Goal: Task Accomplishment & Management: Manage account settings

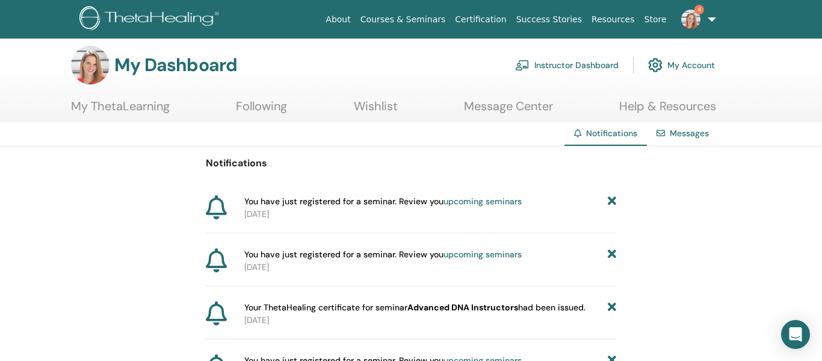
scroll to position [8, 0]
click at [119, 111] on link "My ThetaLearning" at bounding box center [120, 109] width 99 height 23
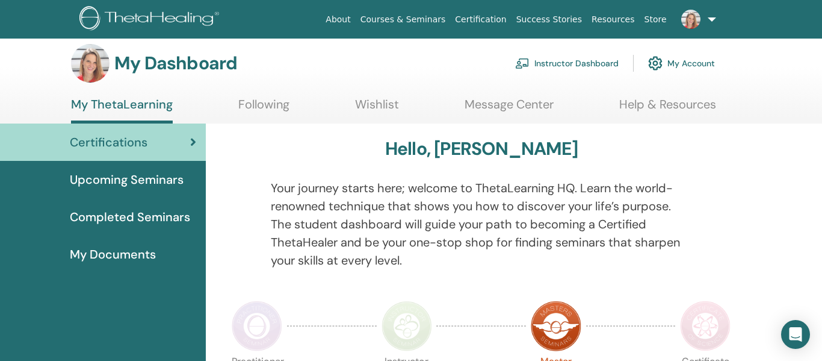
scroll to position [10, 0]
click at [451, 20] on link "Courses & Seminars" at bounding box center [403, 19] width 95 height 22
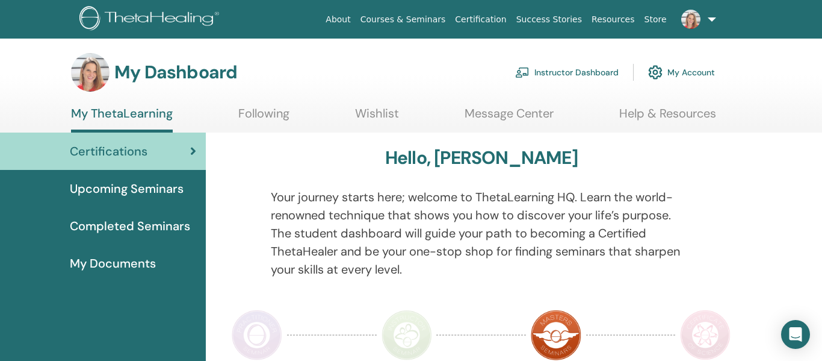
click at [550, 74] on link "Instructor Dashboard" at bounding box center [567, 72] width 104 height 26
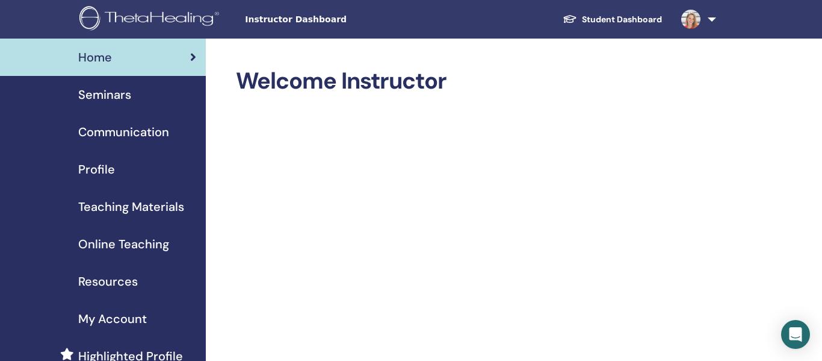
click at [147, 101] on div "Seminars" at bounding box center [103, 94] width 187 height 18
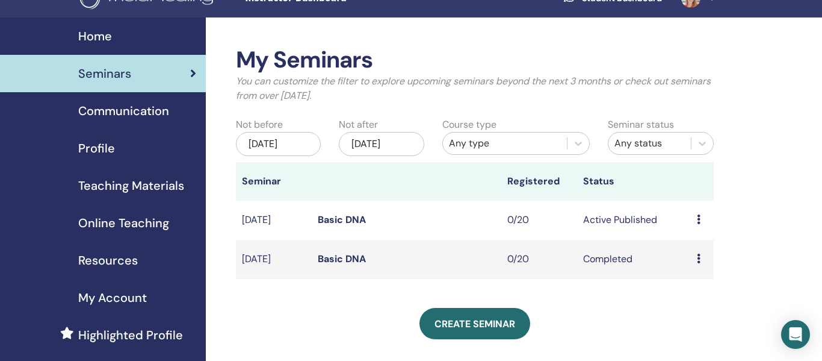
scroll to position [25, 0]
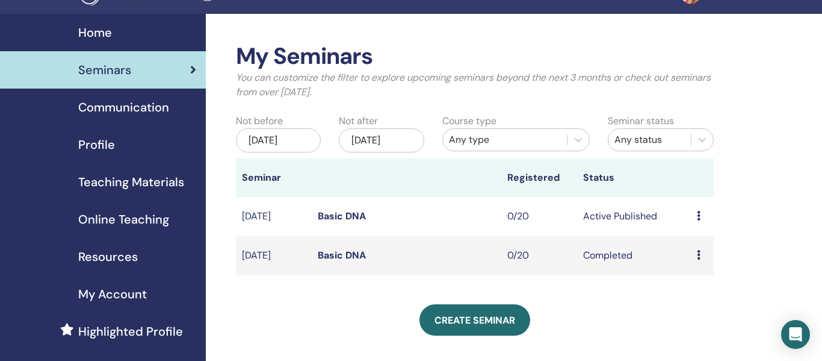
click at [701, 262] on div "Preview Attendees" at bounding box center [702, 255] width 11 height 14
click at [699, 259] on icon at bounding box center [699, 255] width 4 height 10
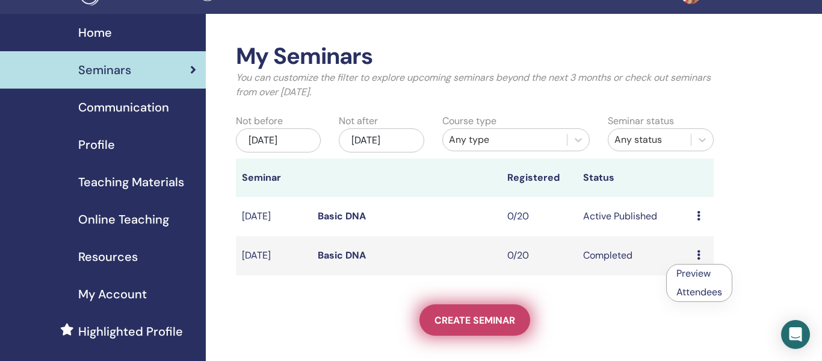
click at [479, 326] on span "Create seminar" at bounding box center [475, 320] width 81 height 13
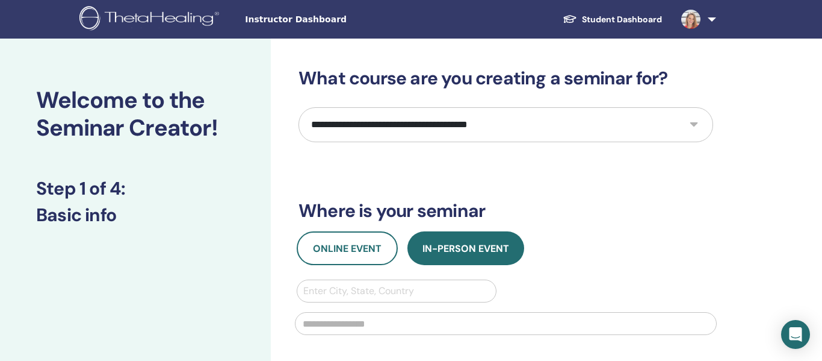
click at [516, 129] on select "**********" at bounding box center [506, 124] width 415 height 35
select select "*"
click at [299, 107] on select "**********" at bounding box center [506, 124] width 415 height 35
click at [489, 182] on div "**********" at bounding box center [506, 292] width 415 height 450
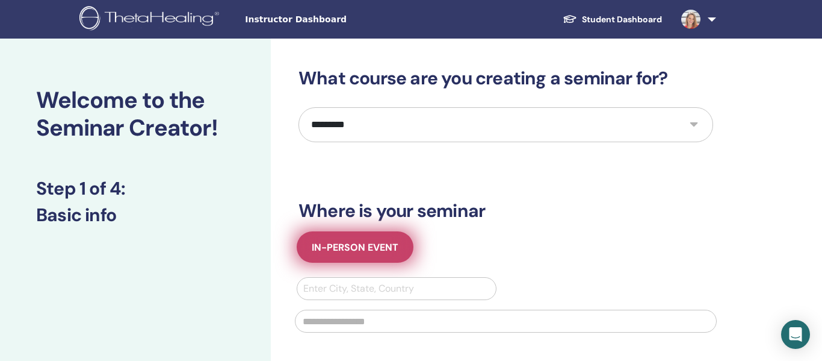
click at [364, 242] on span "In-Person Event" at bounding box center [355, 247] width 87 height 13
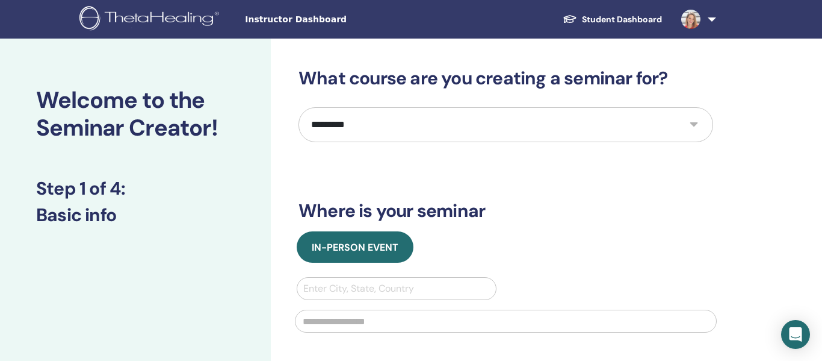
click at [448, 296] on div at bounding box center [396, 288] width 187 height 17
click at [441, 258] on div "In-Person Event" at bounding box center [506, 246] width 433 height 31
click at [397, 282] on div at bounding box center [396, 288] width 187 height 17
type input "*"
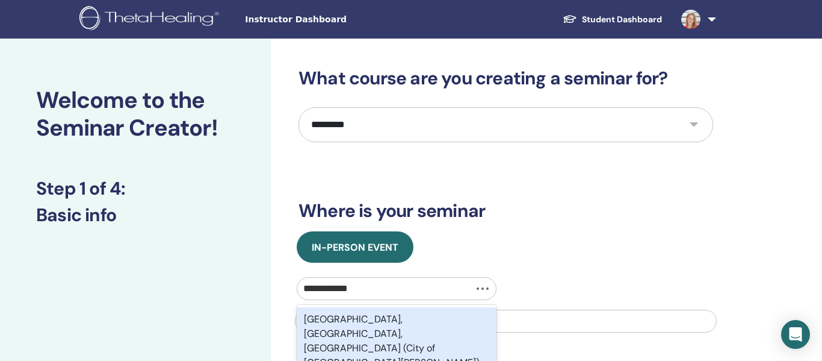
type input "**********"
click at [400, 314] on div "St. Louis, MO, USA (City of St. Louis)" at bounding box center [397, 340] width 200 height 67
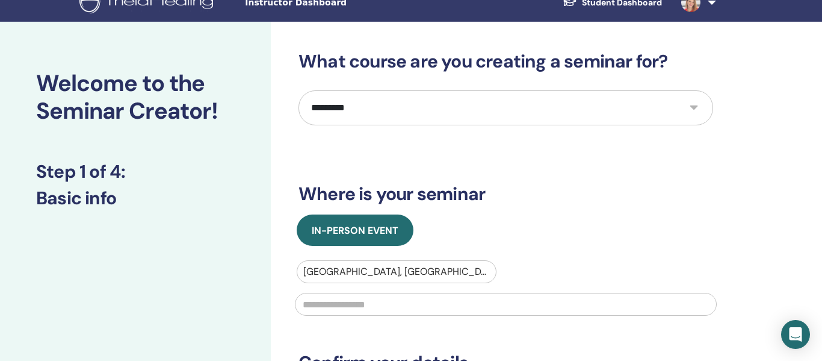
scroll to position [19, 0]
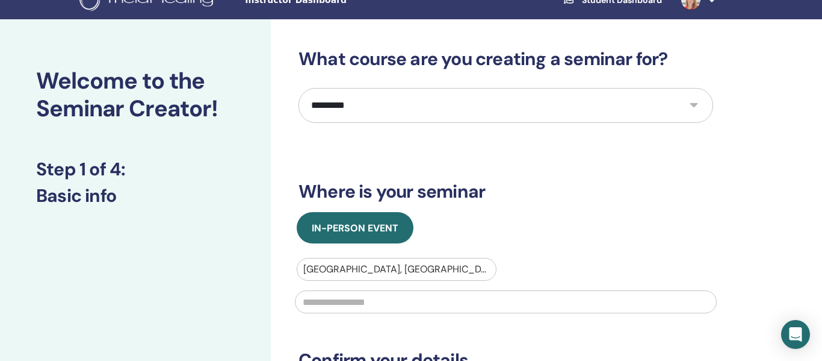
click at [400, 315] on div at bounding box center [506, 301] width 436 height 40
click at [402, 305] on input "text" at bounding box center [506, 301] width 422 height 23
type input "**********"
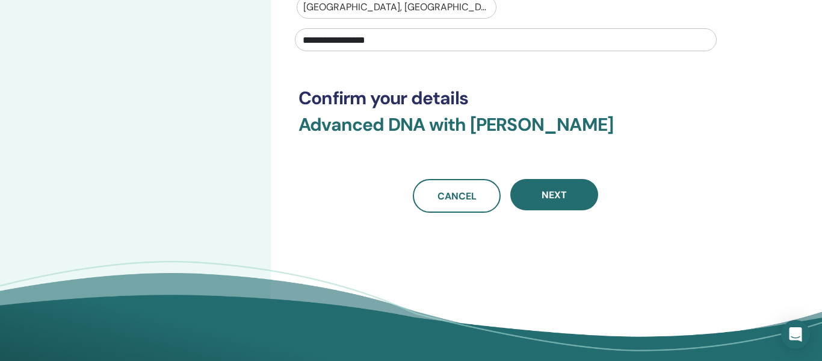
scroll to position [297, 0]
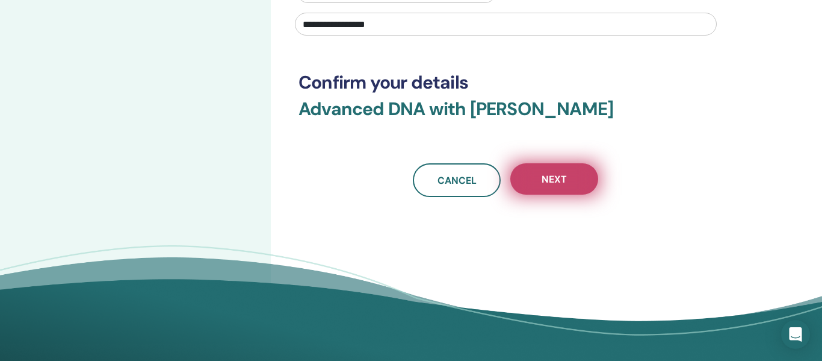
click at [564, 166] on button "Next" at bounding box center [554, 178] width 88 height 31
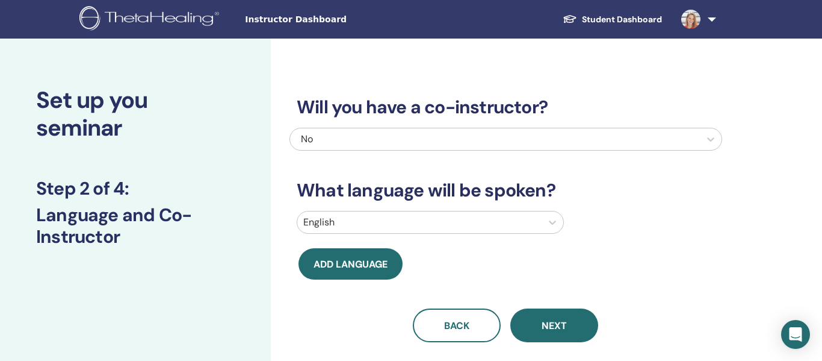
scroll to position [4, 0]
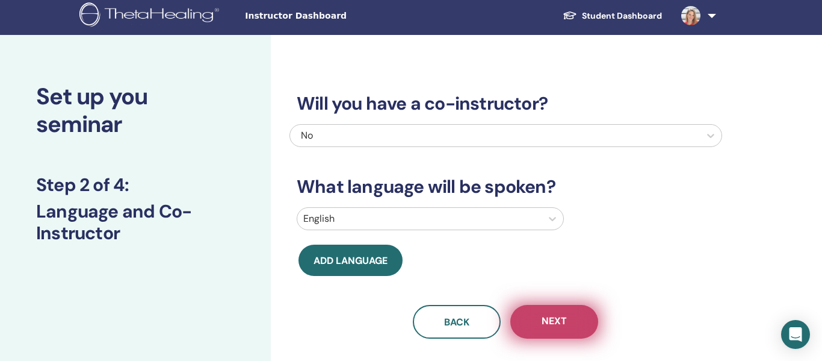
click at [567, 314] on button "Next" at bounding box center [554, 322] width 88 height 34
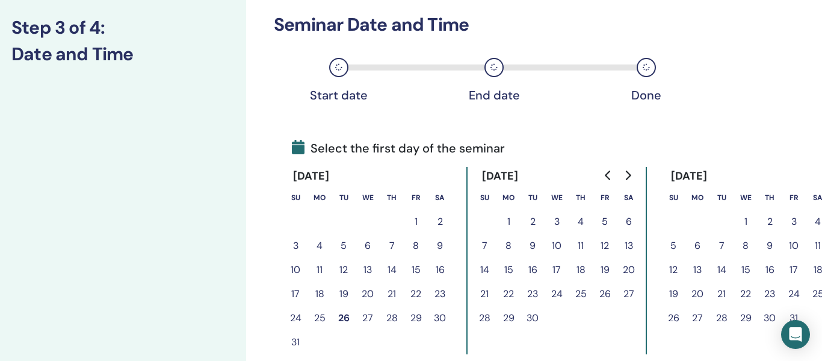
scroll to position [161, 33]
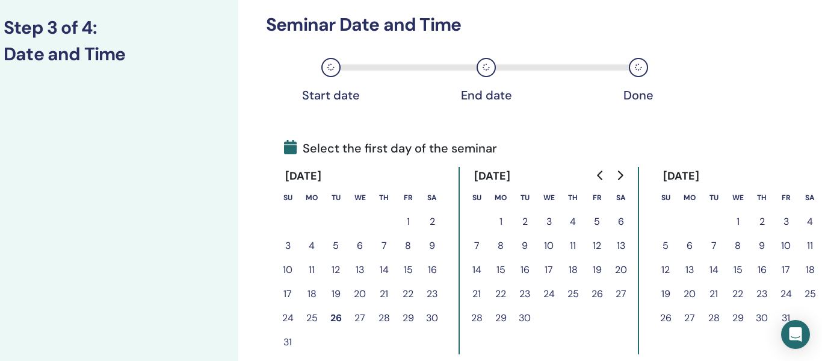
click at [693, 299] on button "20" at bounding box center [690, 294] width 24 height 24
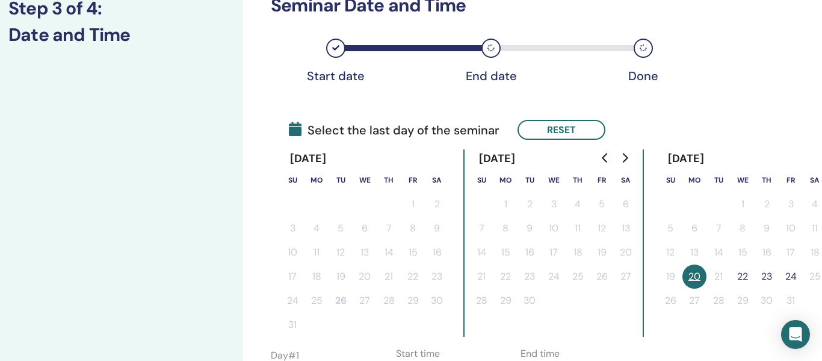
scroll to position [175, 26]
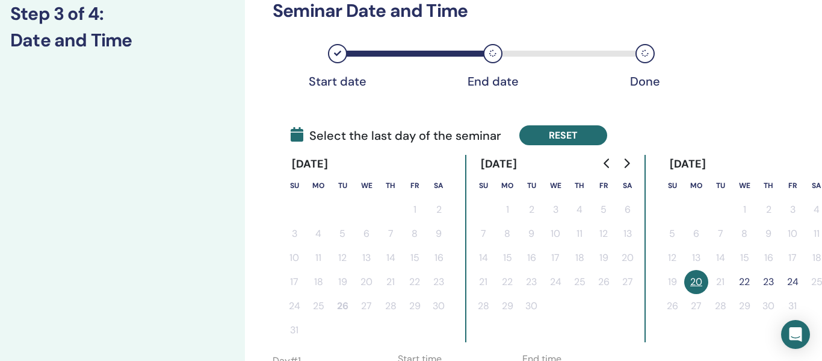
click at [587, 133] on button "Reset" at bounding box center [563, 135] width 88 height 20
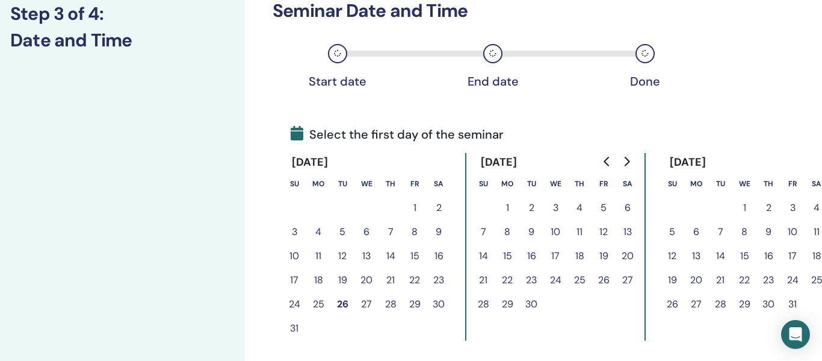
click at [693, 305] on button "27" at bounding box center [696, 304] width 24 height 24
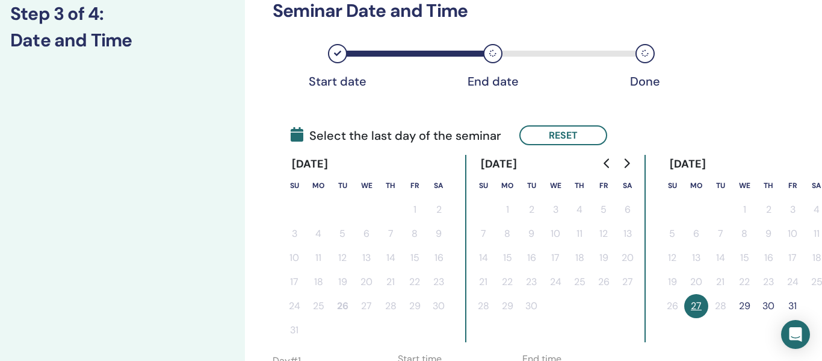
click at [748, 305] on button "29" at bounding box center [745, 306] width 24 height 24
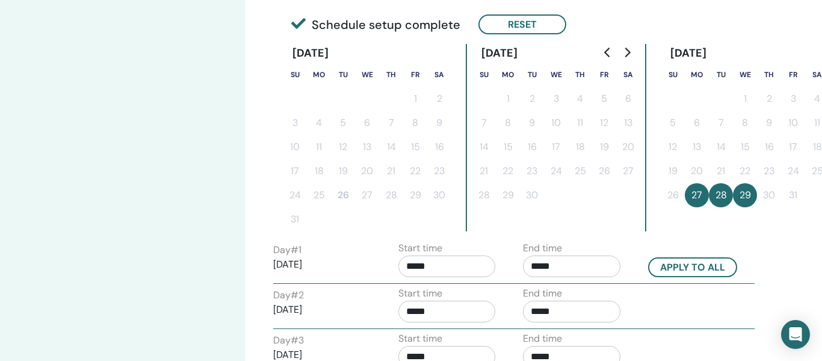
scroll to position [287, 25]
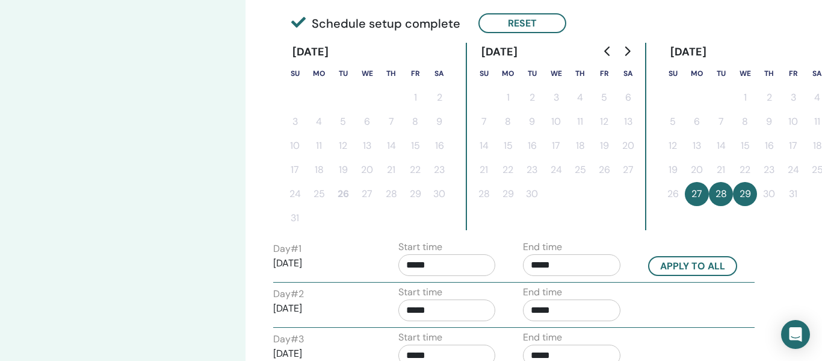
click at [473, 267] on input "*****" at bounding box center [447, 265] width 98 height 22
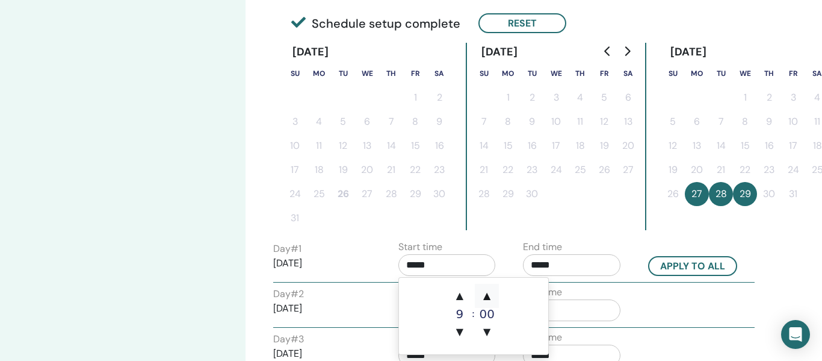
click at [489, 295] on span "▲" at bounding box center [487, 296] width 24 height 24
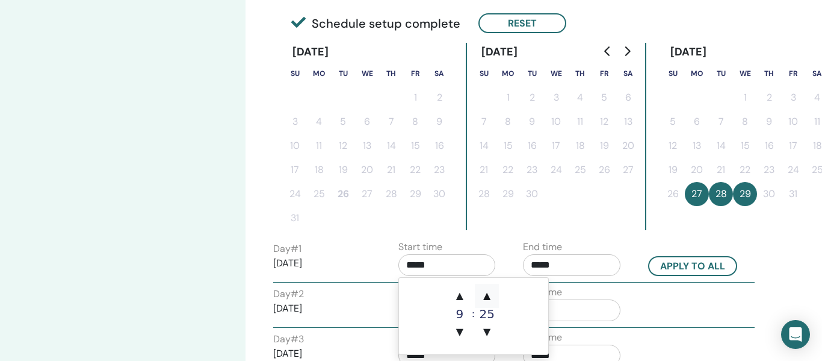
click at [489, 295] on span "▲" at bounding box center [487, 296] width 24 height 24
click at [463, 330] on span "▼" at bounding box center [460, 332] width 24 height 24
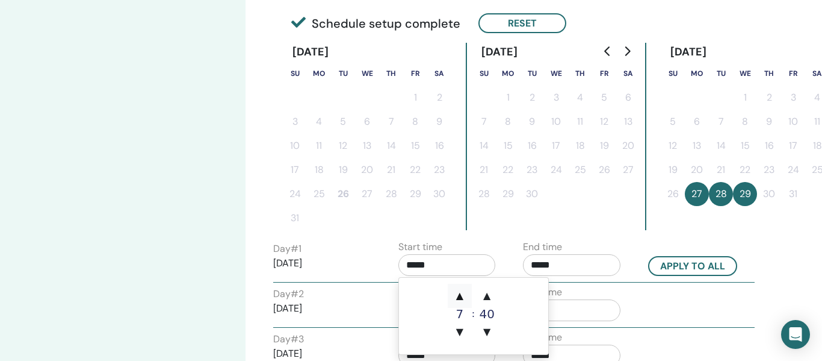
click at [461, 299] on span "▲" at bounding box center [460, 296] width 24 height 24
click at [488, 302] on span "▲" at bounding box center [487, 296] width 24 height 24
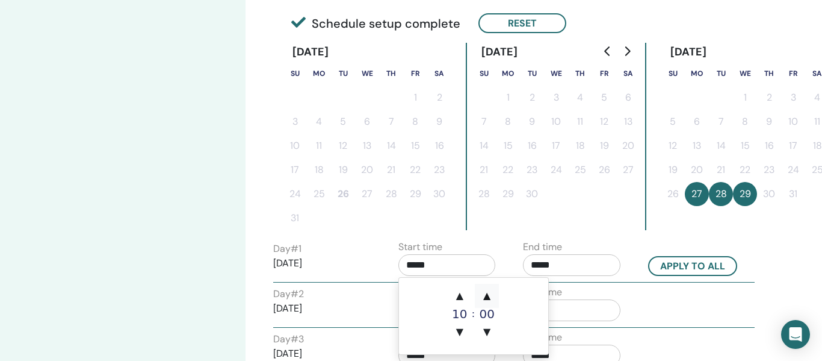
click at [488, 302] on span "▲" at bounding box center [487, 296] width 24 height 24
click at [459, 294] on span "▲" at bounding box center [460, 296] width 24 height 24
click at [459, 328] on span "▼" at bounding box center [460, 332] width 24 height 24
click at [488, 296] on span "▲" at bounding box center [487, 296] width 24 height 24
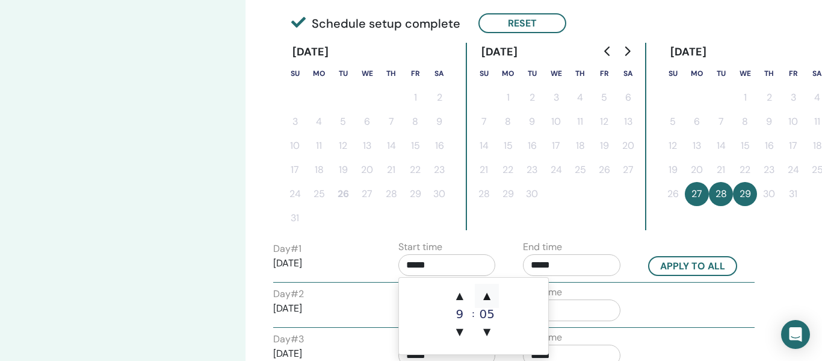
click at [488, 296] on span "▲" at bounding box center [487, 296] width 24 height 24
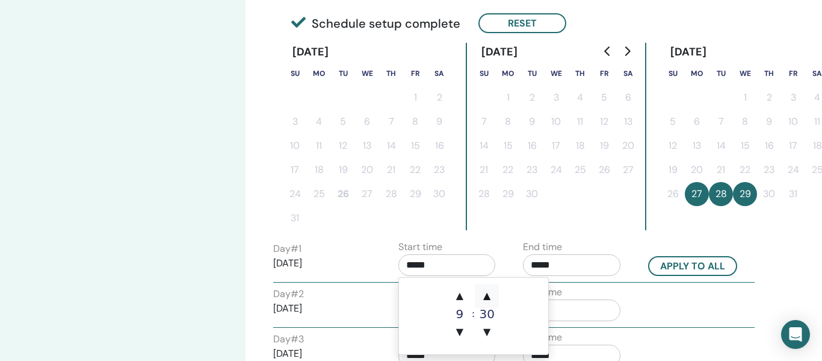
click at [488, 296] on span "▲" at bounding box center [487, 296] width 24 height 24
click at [491, 334] on span "▼" at bounding box center [487, 332] width 24 height 24
type input "*****"
click at [600, 262] on input "*****" at bounding box center [572, 265] width 98 height 22
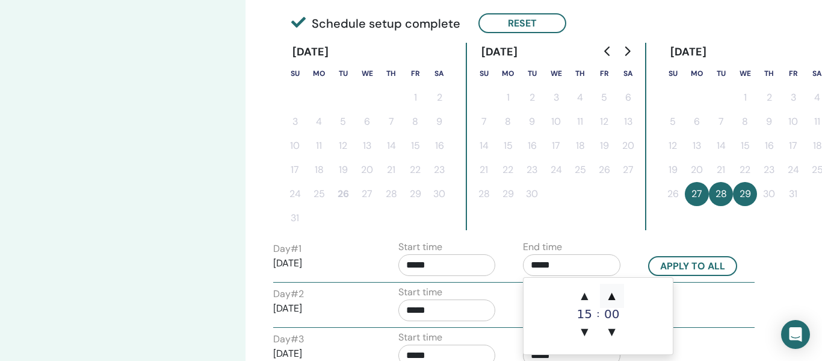
click at [618, 294] on span "▲" at bounding box center [612, 296] width 24 height 24
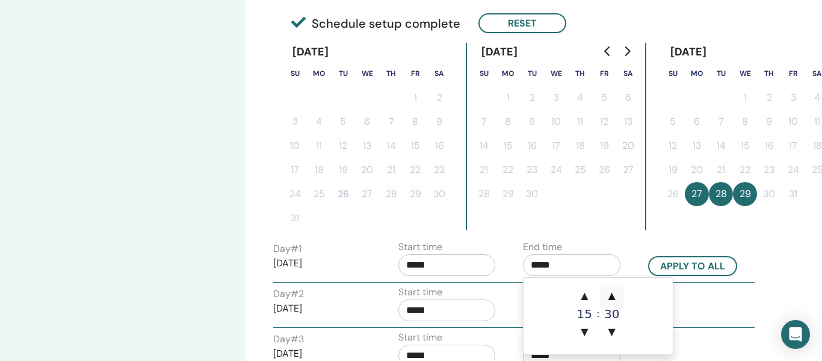
click at [618, 294] on span "▲" at bounding box center [612, 296] width 24 height 24
click at [610, 326] on span "▼" at bounding box center [612, 332] width 24 height 24
type input "*****"
click at [696, 270] on button "Apply to all" at bounding box center [692, 266] width 89 height 20
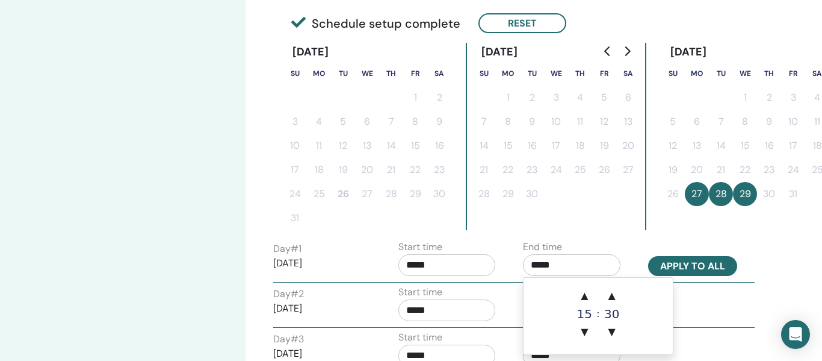
type input "*****"
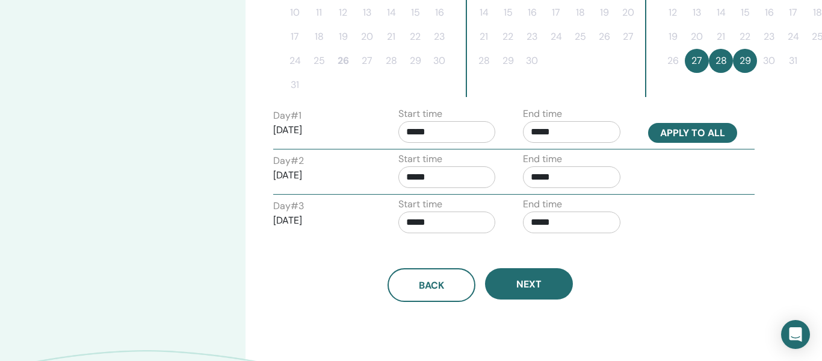
scroll to position [421, 25]
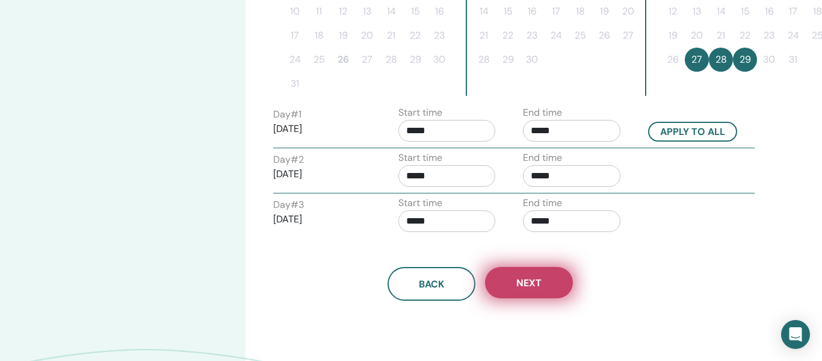
click at [552, 287] on button "Next" at bounding box center [529, 282] width 88 height 31
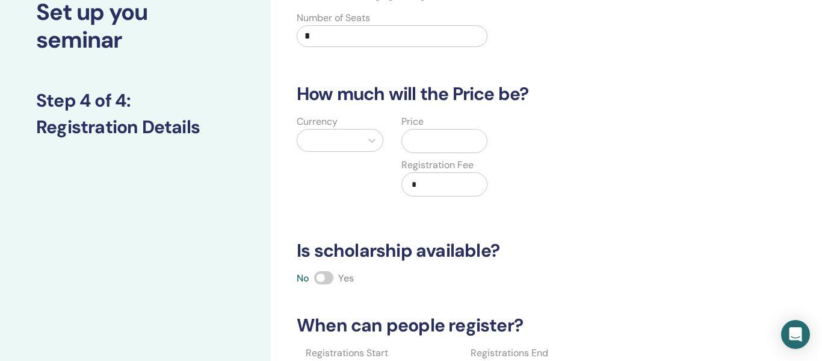
scroll to position [0, 0]
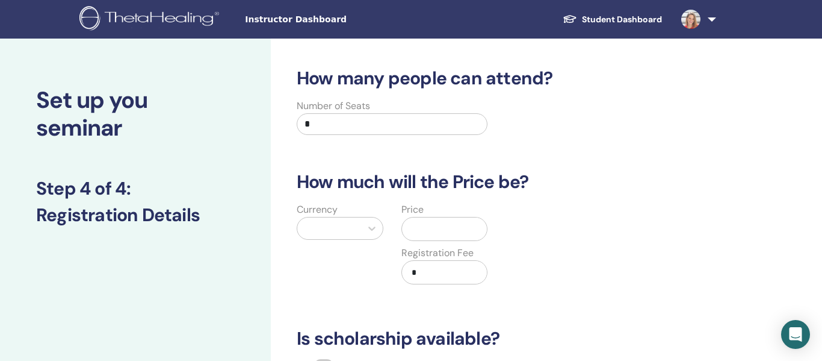
click at [346, 126] on input "*" at bounding box center [392, 124] width 191 height 22
type input "*"
type input "**"
click at [450, 239] on input "text" at bounding box center [447, 228] width 81 height 23
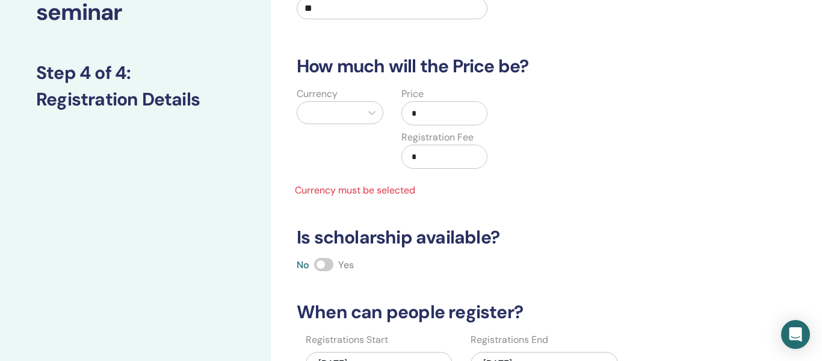
scroll to position [107, 0]
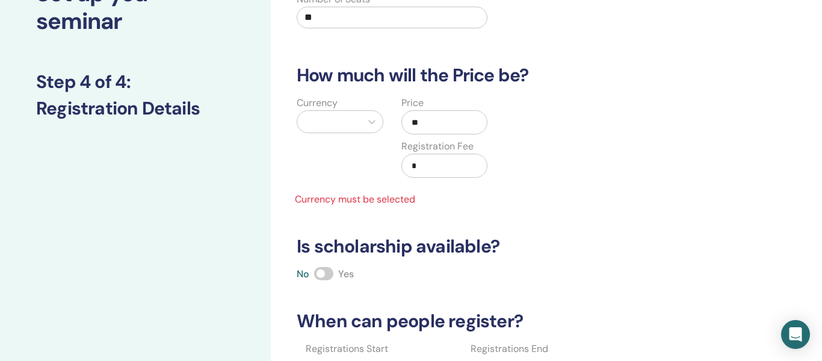
type input "*"
type input "***"
click at [430, 163] on input "*" at bounding box center [447, 165] width 81 height 23
type input "*"
type input "***"
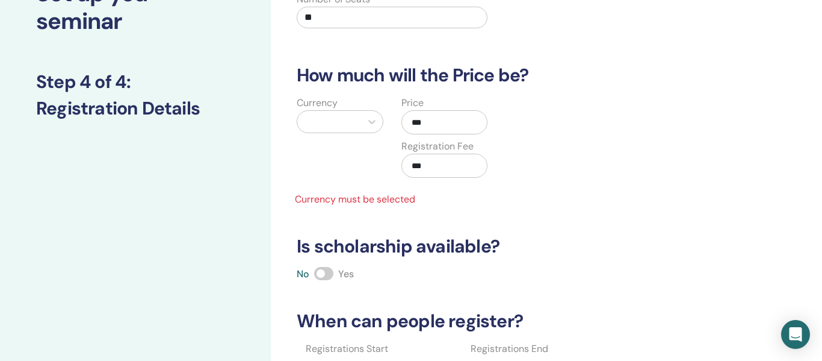
click at [340, 125] on div at bounding box center [329, 121] width 52 height 17
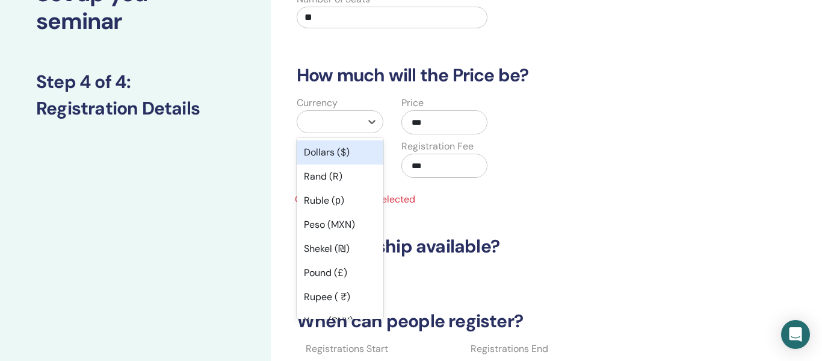
click at [341, 154] on div "Dollars ($)" at bounding box center [340, 152] width 87 height 24
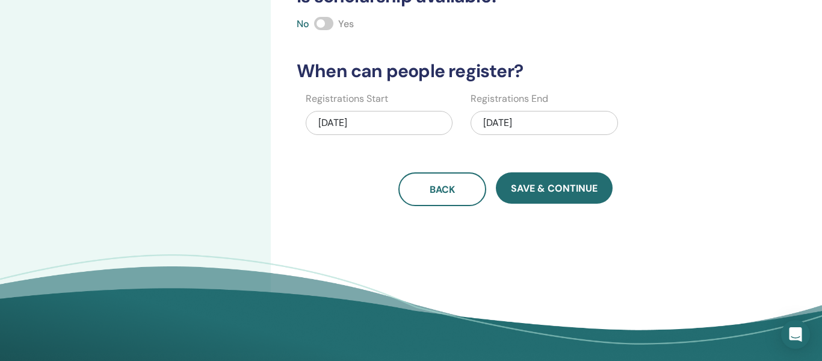
scroll to position [350, 0]
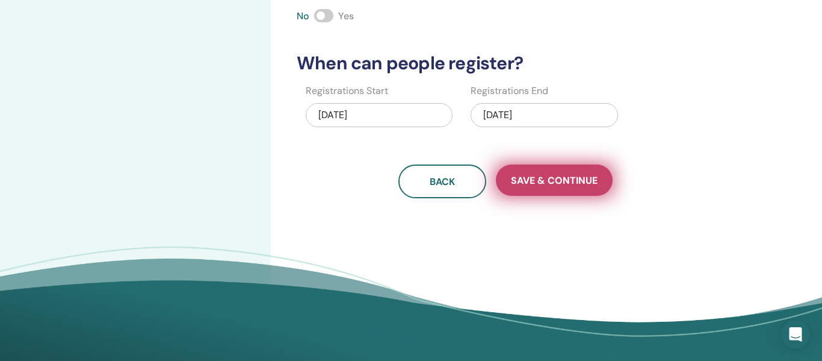
click at [537, 170] on button "Save & Continue" at bounding box center [554, 179] width 117 height 31
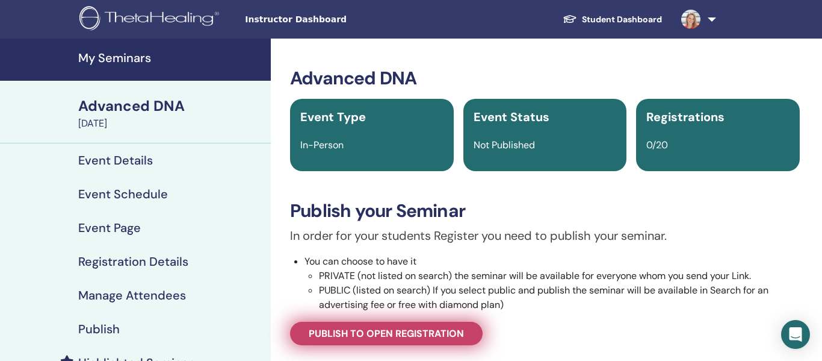
click at [389, 339] on span "Publish to open registration" at bounding box center [386, 333] width 155 height 13
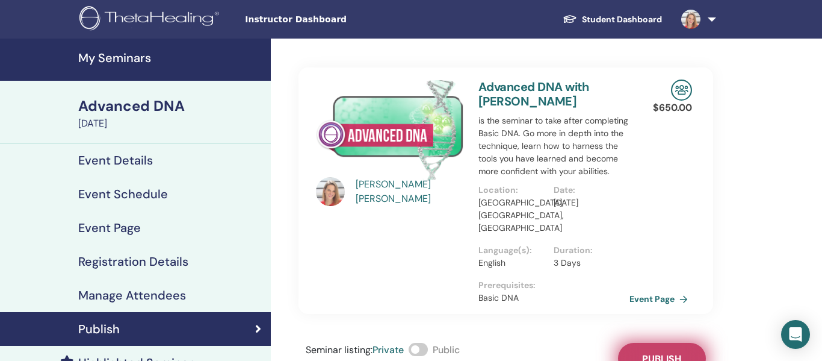
click at [659, 350] on button "Publish" at bounding box center [662, 358] width 88 height 31
click at [420, 351] on span at bounding box center [418, 349] width 19 height 13
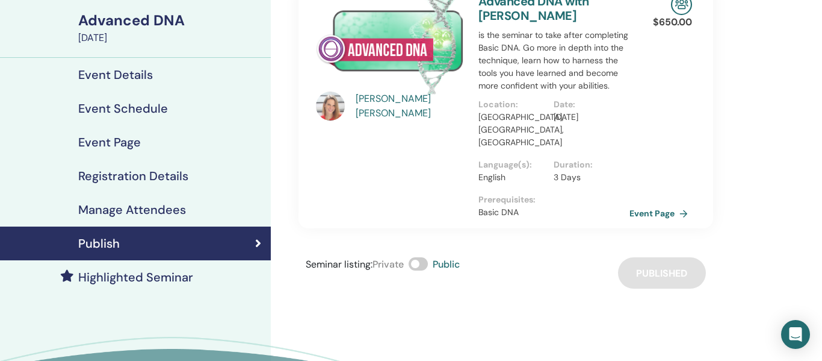
scroll to position [83, 0]
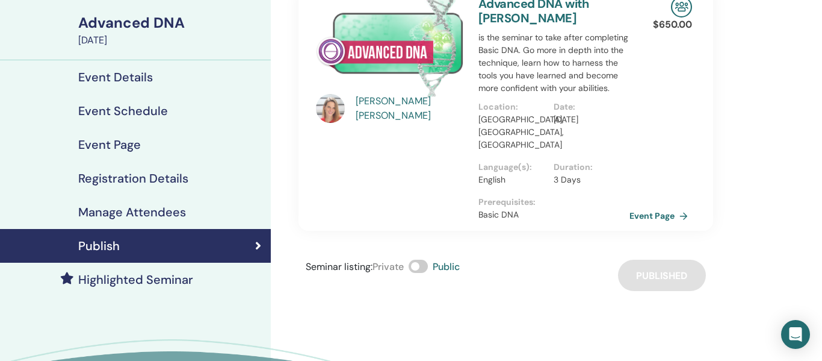
click at [660, 274] on div "Seminar listing : Private Public Published" at bounding box center [506, 274] width 415 height 31
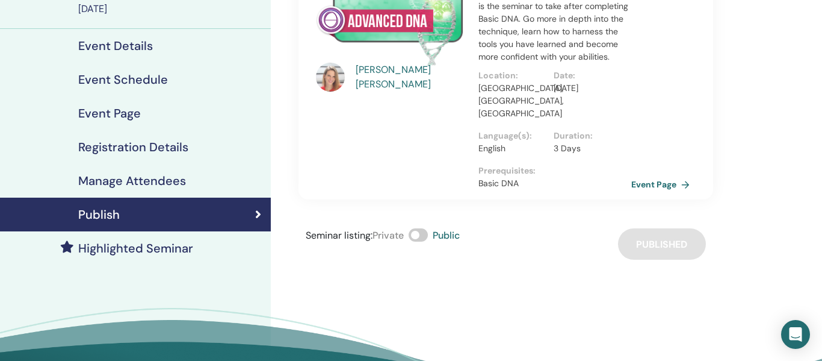
scroll to position [116, 0]
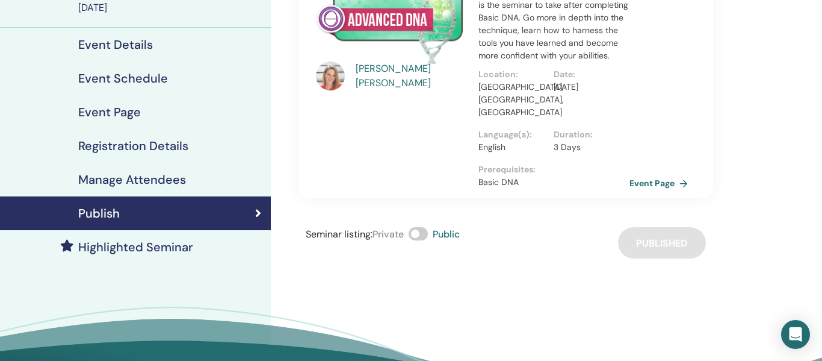
click at [417, 238] on span at bounding box center [418, 233] width 19 height 13
click at [427, 234] on span at bounding box center [418, 233] width 19 height 13
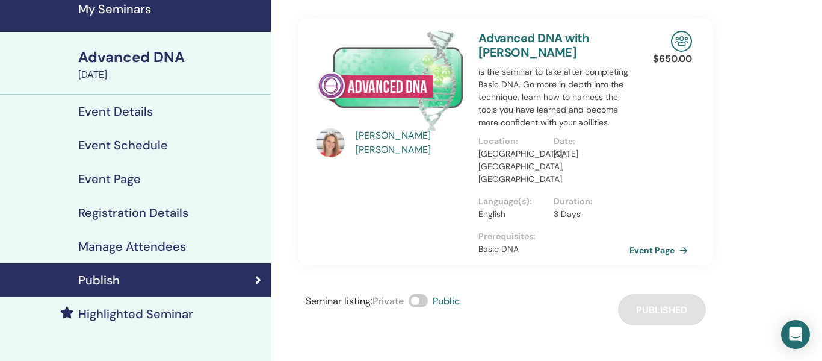
scroll to position [13, 0]
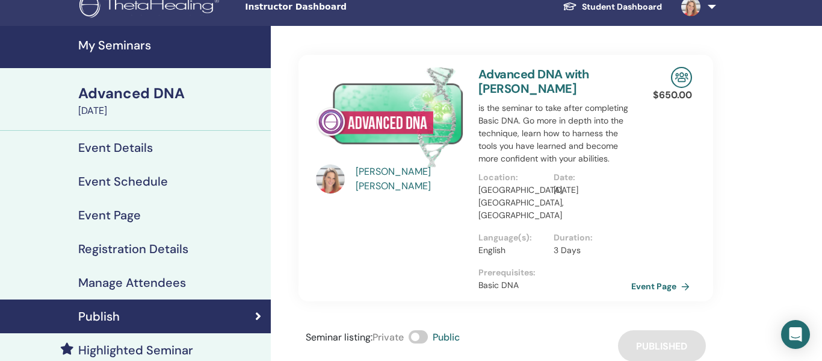
click at [667, 290] on link "Event Page" at bounding box center [662, 286] width 63 height 18
click at [668, 287] on link "Event Page" at bounding box center [662, 286] width 63 height 18
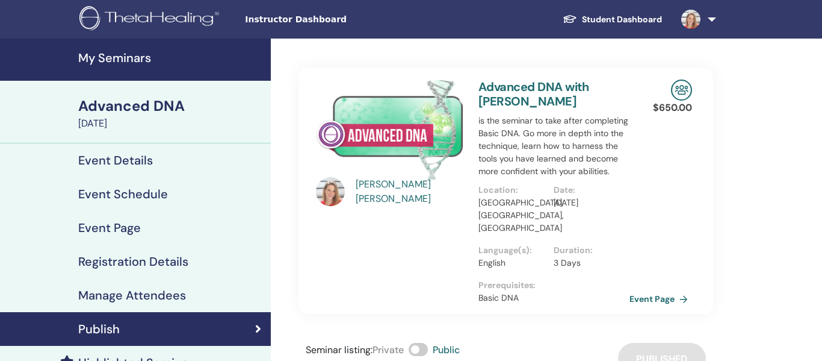
scroll to position [13, 0]
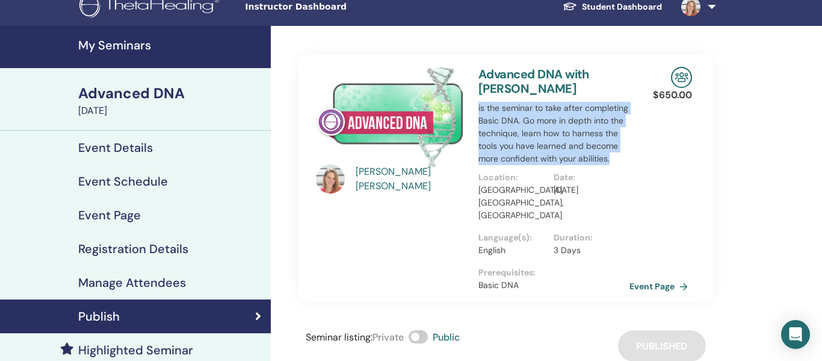
drag, startPoint x: 530, startPoint y: 173, endPoint x: 479, endPoint y: 108, distance: 82.8
click at [479, 108] on p "is the seminar to take after completing Basic DNA. Go more in depth into the te…" at bounding box center [554, 133] width 151 height 63
copy p "is the seminar to take after completing Basic DNA. Go more in depth into the te…"
click at [677, 287] on link "Event Page" at bounding box center [662, 286] width 63 height 18
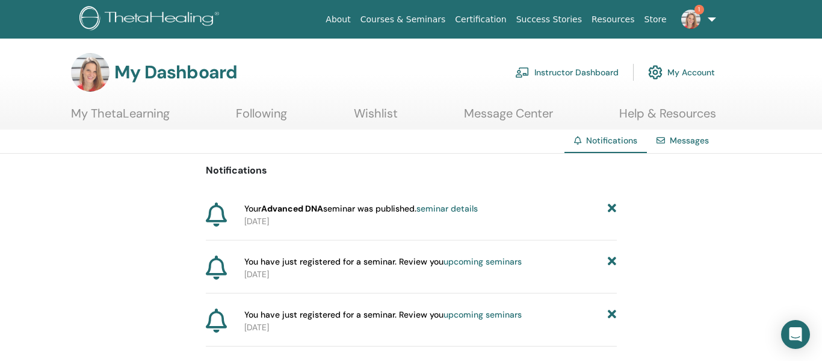
click at [604, 64] on link "Instructor Dashboard" at bounding box center [567, 72] width 104 height 26
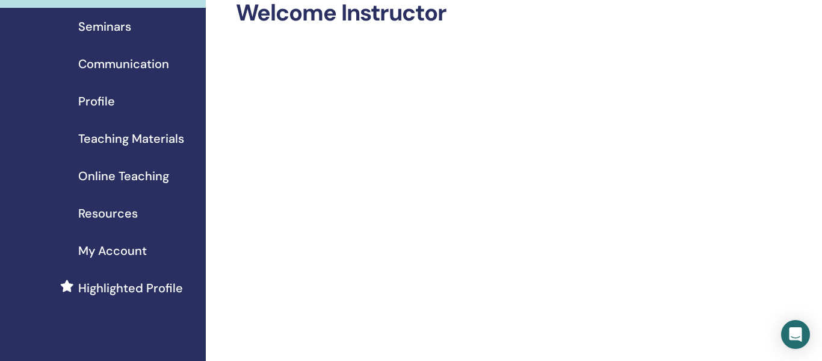
scroll to position [61, 0]
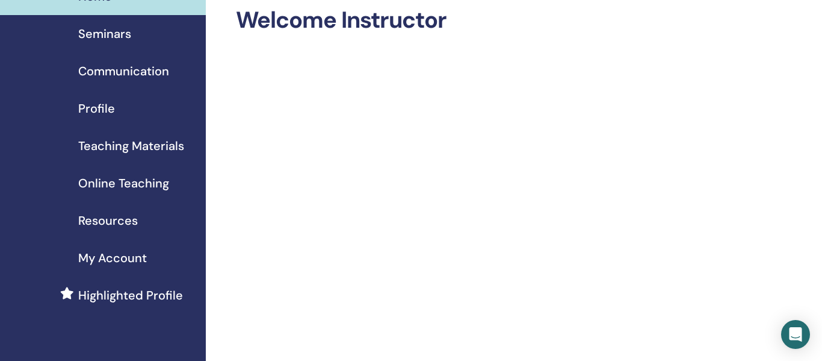
click at [130, 223] on span "Resources" at bounding box center [108, 220] width 60 height 18
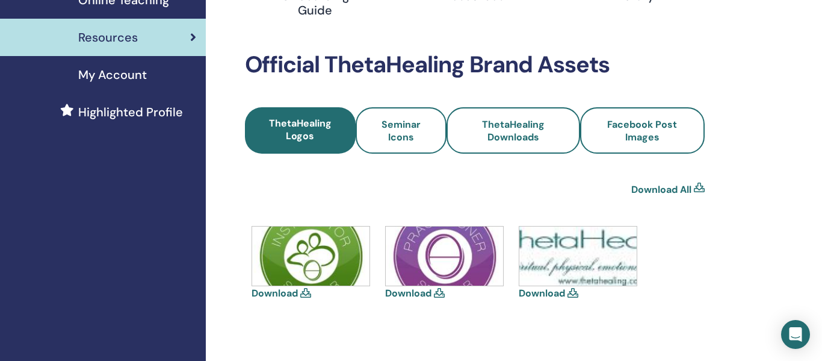
scroll to position [246, 0]
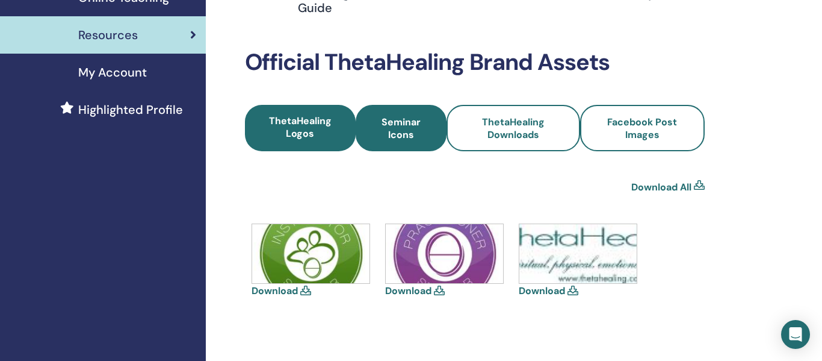
click at [402, 125] on span "Seminar Icons" at bounding box center [401, 128] width 58 height 25
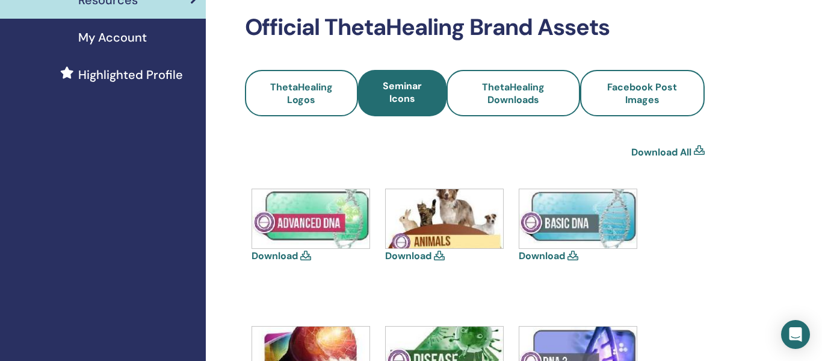
scroll to position [295, 0]
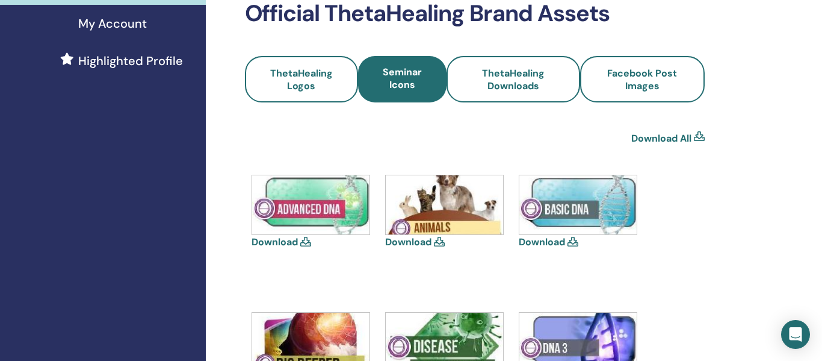
click at [307, 242] on icon at bounding box center [305, 242] width 11 height 10
click at [303, 243] on icon at bounding box center [305, 242] width 11 height 10
click at [306, 244] on icon at bounding box center [305, 242] width 11 height 10
click at [311, 220] on img at bounding box center [310, 204] width 117 height 59
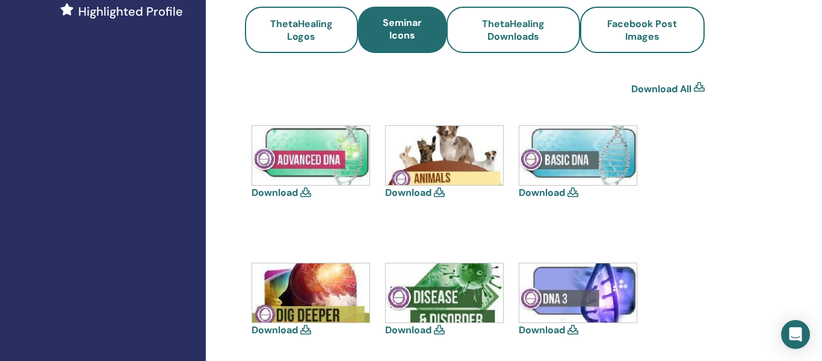
scroll to position [343, 0]
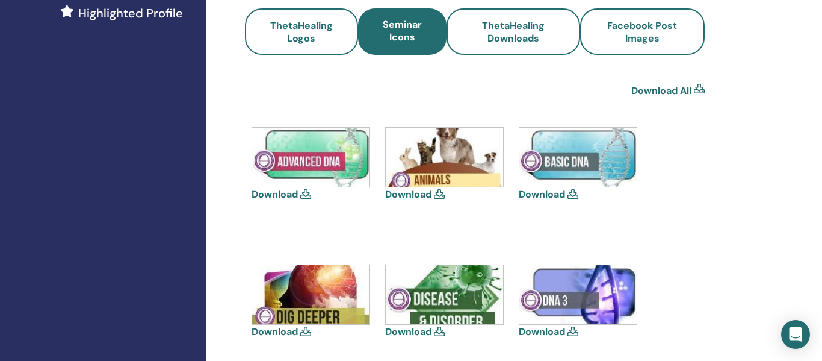
click at [293, 194] on link "Download" at bounding box center [275, 194] width 46 height 13
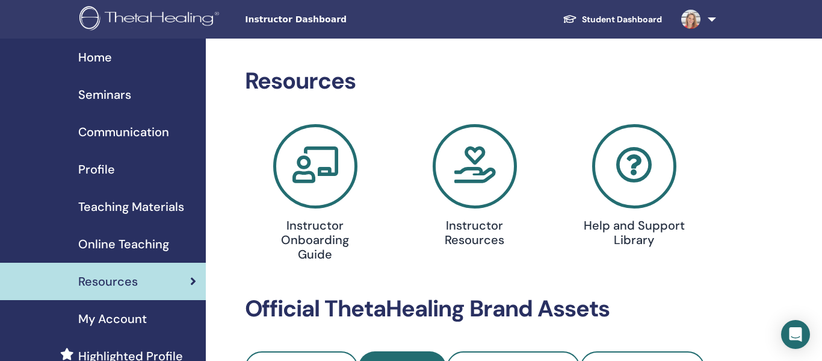
click at [106, 56] on span "Home" at bounding box center [95, 57] width 34 height 18
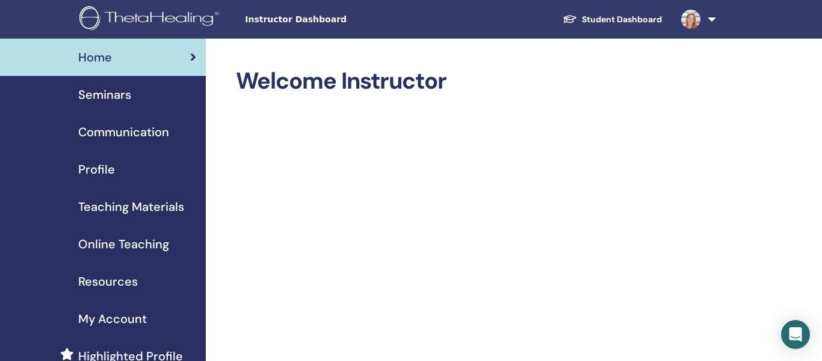
click at [136, 91] on div "Seminars" at bounding box center [103, 94] width 187 height 18
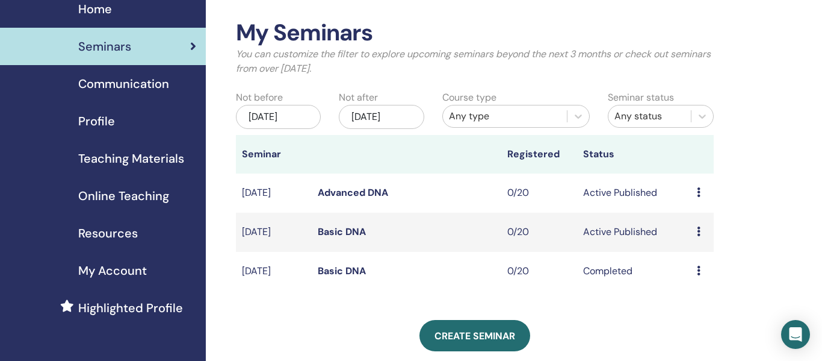
scroll to position [46, 0]
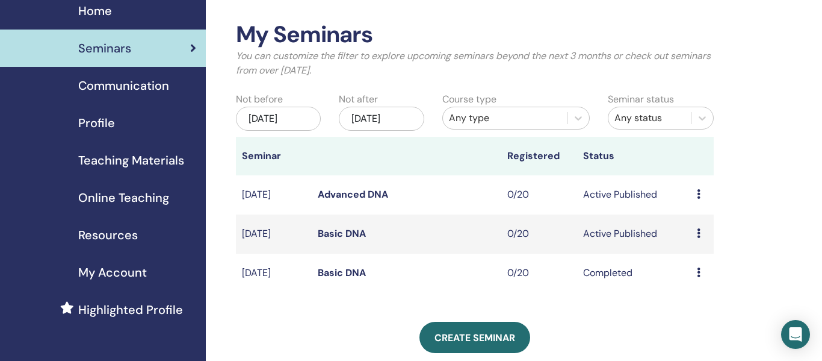
click at [341, 240] on link "Basic DNA" at bounding box center [342, 233] width 48 height 13
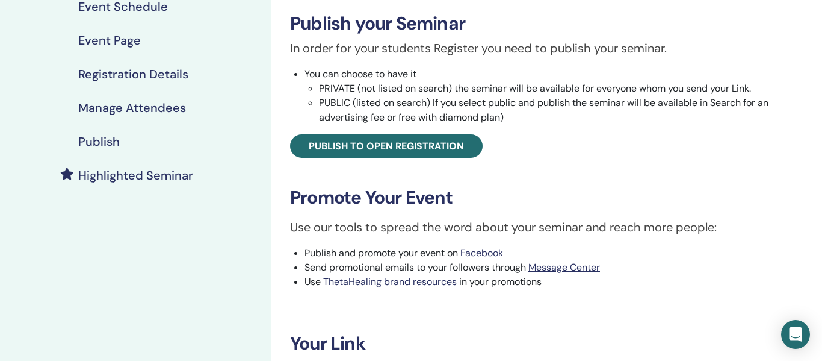
scroll to position [10, 0]
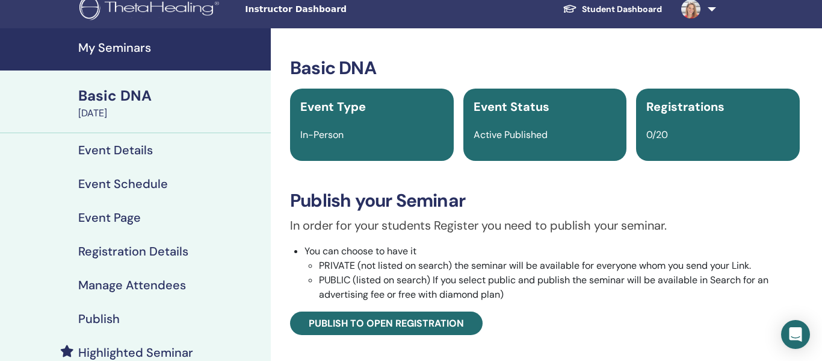
click at [104, 219] on h4 "Event Page" at bounding box center [109, 217] width 63 height 14
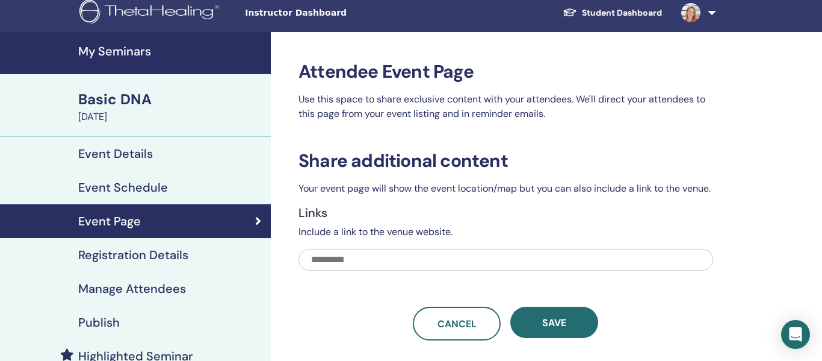
scroll to position [8, 0]
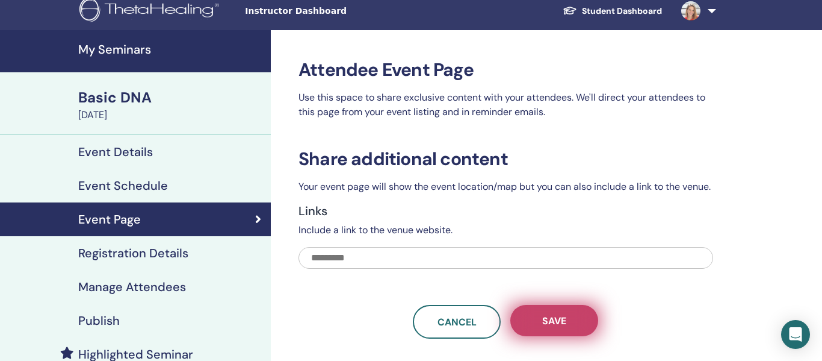
click at [586, 327] on button "Save" at bounding box center [554, 320] width 88 height 31
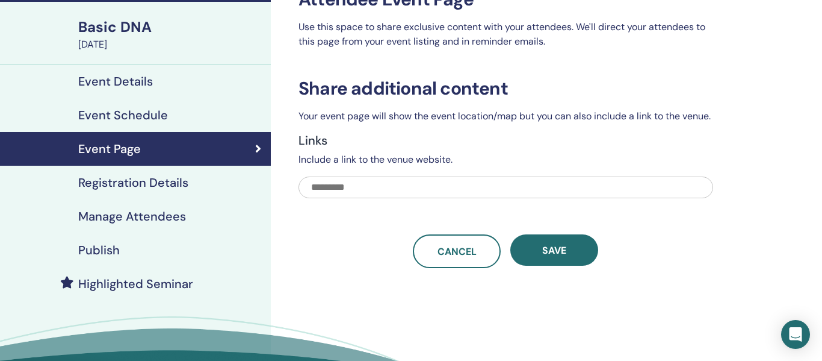
scroll to position [79, 0]
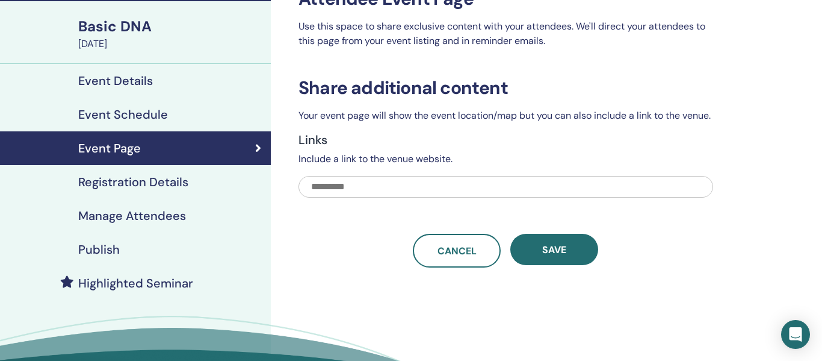
click at [168, 81] on div "Event Details" at bounding box center [136, 80] width 252 height 14
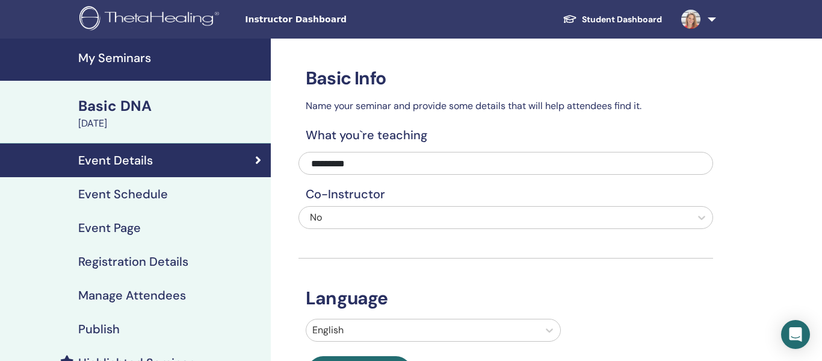
click at [597, 20] on link "Student Dashboard" at bounding box center [612, 19] width 119 height 22
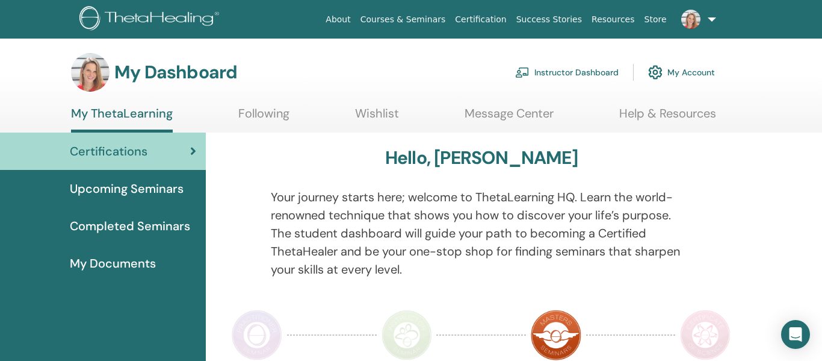
click at [591, 68] on link "Instructor Dashboard" at bounding box center [567, 72] width 104 height 26
click at [174, 193] on span "Upcoming Seminars" at bounding box center [127, 188] width 114 height 18
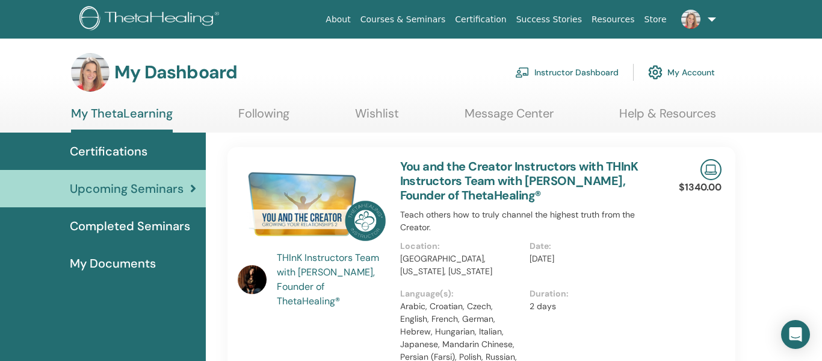
click at [547, 70] on link "Instructor Dashboard" at bounding box center [567, 72] width 104 height 26
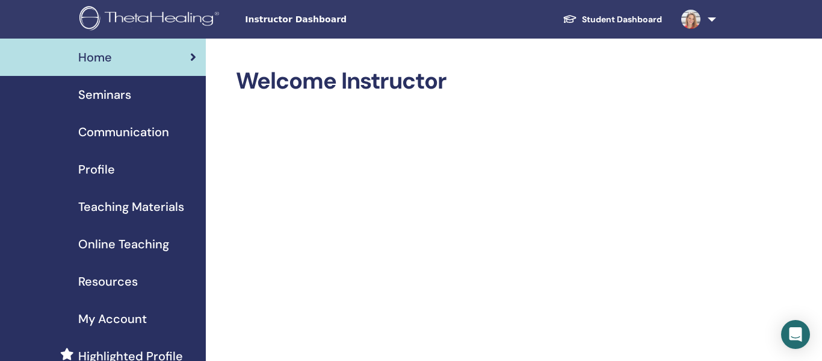
click at [136, 99] on div "Seminars" at bounding box center [103, 94] width 187 height 18
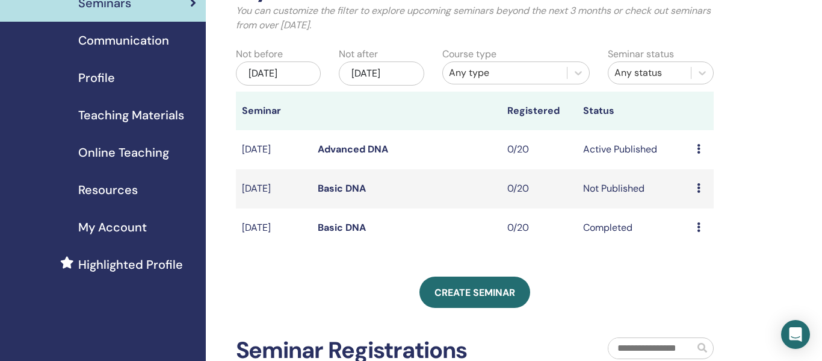
scroll to position [91, 0]
click at [692, 157] on td "Preview Edit Attendees Cancel" at bounding box center [702, 150] width 23 height 39
click at [342, 209] on td "Basic DNA" at bounding box center [407, 189] width 190 height 39
click at [341, 195] on link "Basic DNA" at bounding box center [342, 188] width 48 height 13
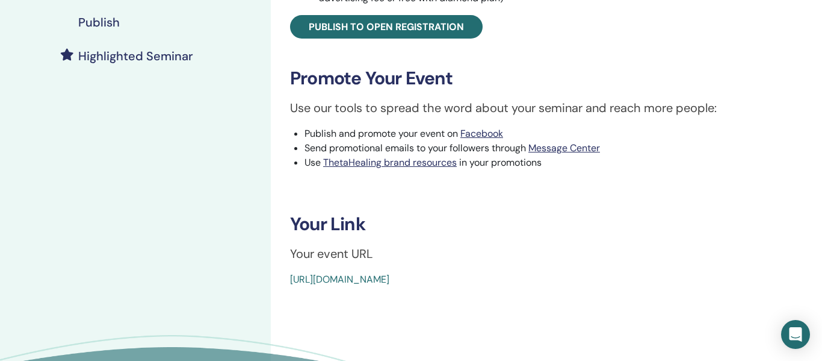
scroll to position [308, 0]
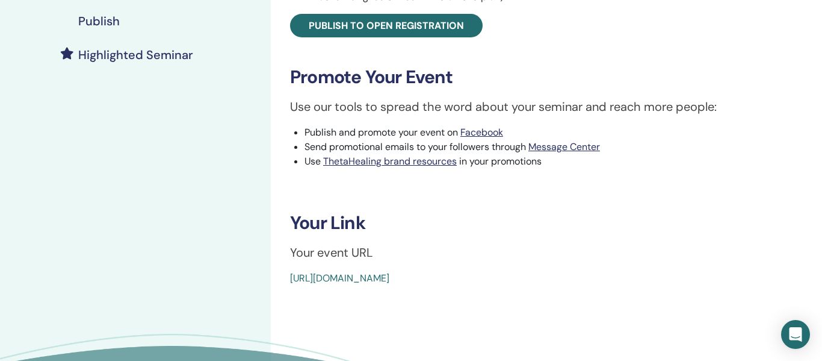
click at [389, 280] on link "[URL][DOMAIN_NAME]" at bounding box center [339, 277] width 99 height 13
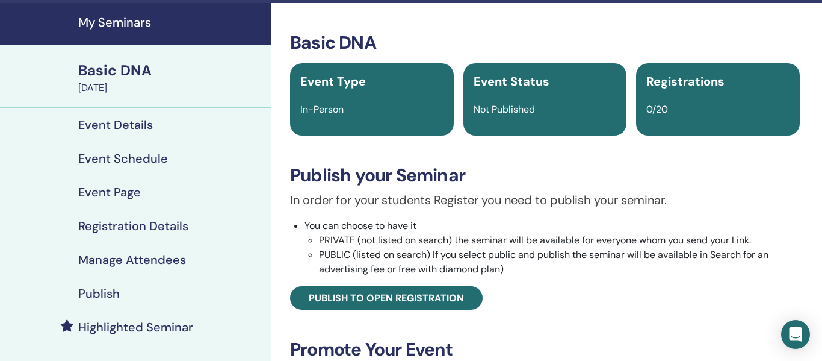
scroll to position [31, 0]
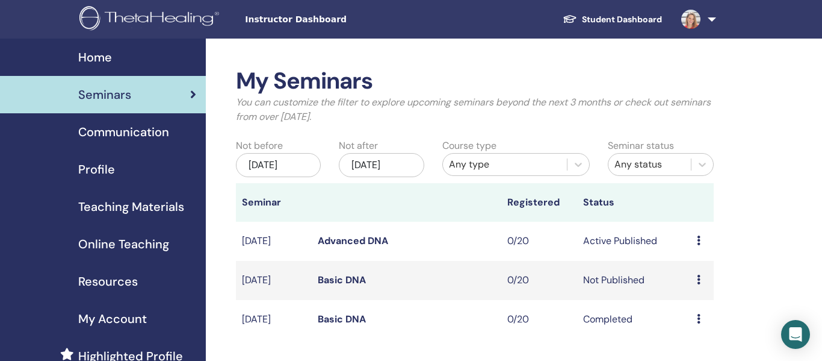
scroll to position [91, 0]
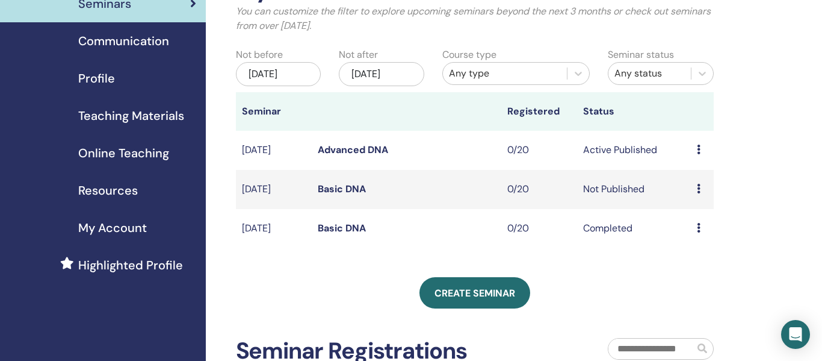
click at [338, 156] on link "Advanced DNA" at bounding box center [353, 149] width 70 height 13
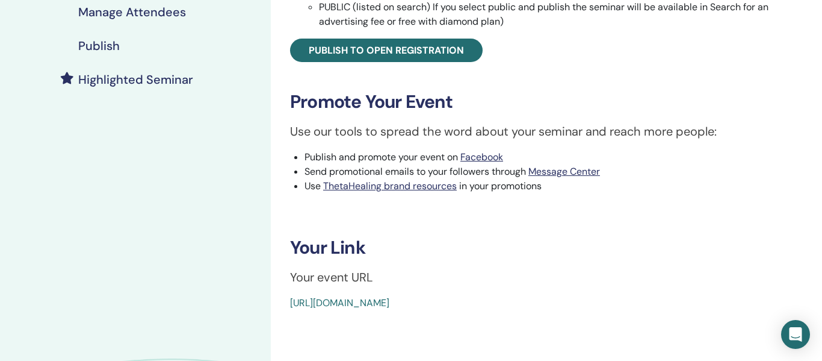
scroll to position [285, 0]
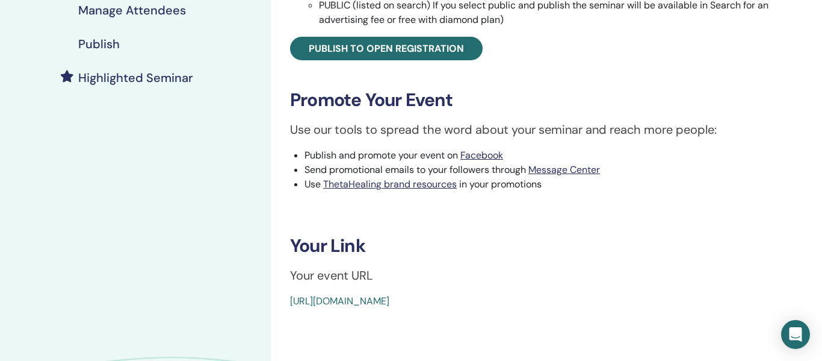
click at [389, 303] on link "[URL][DOMAIN_NAME]" at bounding box center [339, 300] width 99 height 13
